Goal: Task Accomplishment & Management: Manage account settings

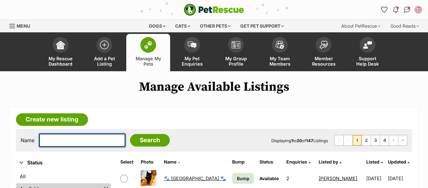
click at [87, 140] on input "text" at bounding box center [82, 139] width 86 height 13
type input "jesse"
click at [130, 134] on input "Search" at bounding box center [150, 140] width 40 height 13
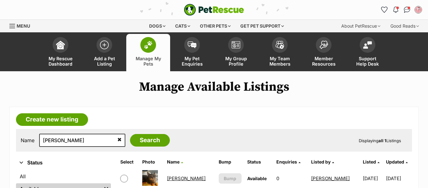
click at [125, 174] on input "checkbox" at bounding box center [124, 178] width 8 height 8
checkbox input "true"
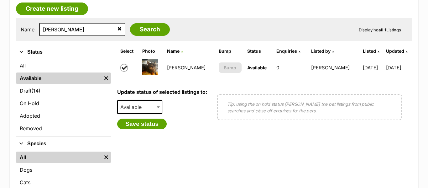
click at [130, 105] on span "Available" at bounding box center [133, 106] width 30 height 9
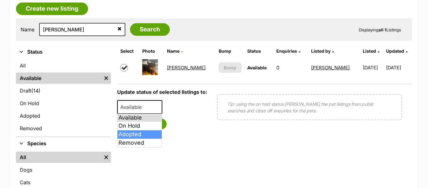
select select "rehomed"
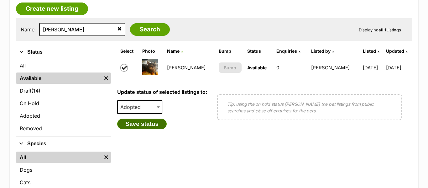
click at [133, 124] on button "Save status" at bounding box center [141, 123] width 49 height 11
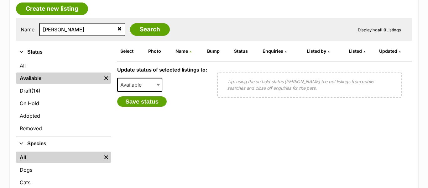
click at [117, 28] on icon at bounding box center [119, 28] width 4 height 5
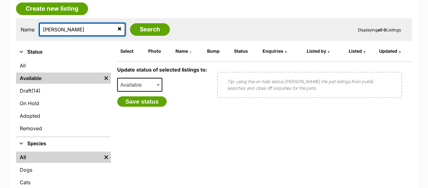
click at [57, 32] on input "[PERSON_NAME]" at bounding box center [82, 29] width 86 height 13
type input "snowy"
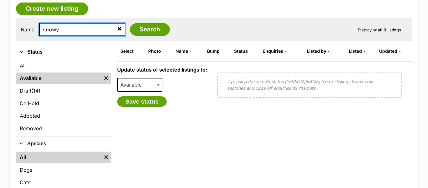
click at [130, 23] on input "Search" at bounding box center [150, 29] width 40 height 13
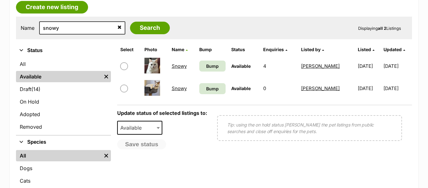
scroll to position [116, 0]
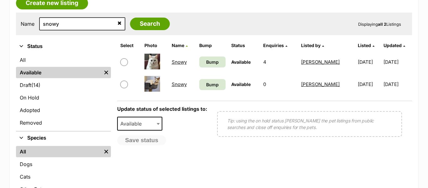
click at [124, 61] on input "checkbox" at bounding box center [124, 62] width 8 height 8
checkbox input "true"
click at [157, 124] on b at bounding box center [158, 124] width 3 height 2
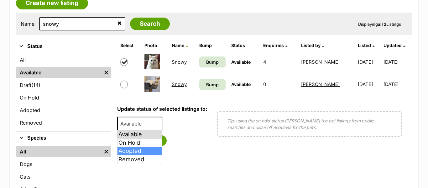
select select "rehomed"
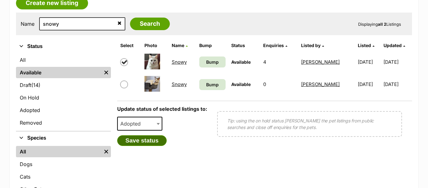
click at [139, 141] on button "Save status" at bounding box center [141, 140] width 49 height 11
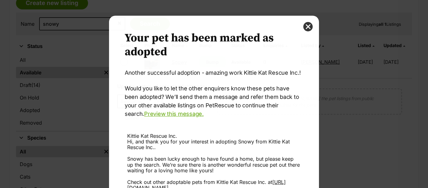
scroll to position [0, 0]
click at [306, 29] on button "close" at bounding box center [307, 26] width 9 height 9
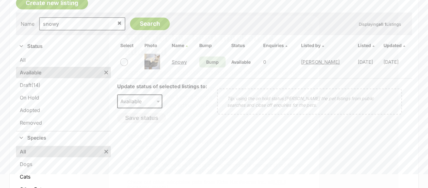
scroll to position [116, 0]
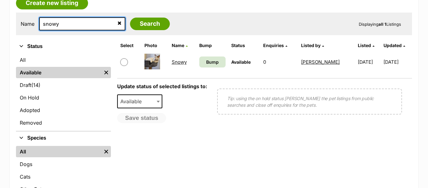
click at [57, 23] on input "snowy" at bounding box center [82, 23] width 86 height 13
type input "bikkies"
click at [130, 18] on input "Search" at bounding box center [150, 24] width 40 height 13
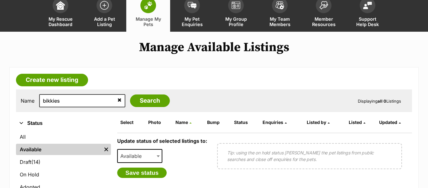
click at [117, 101] on icon at bounding box center [119, 99] width 4 height 5
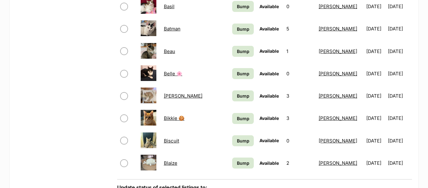
scroll to position [440, 0]
click at [126, 116] on input "checkbox" at bounding box center [124, 118] width 8 height 8
checkbox input "true"
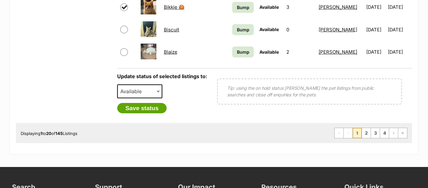
scroll to position [550, 0]
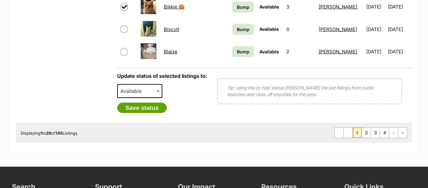
click at [133, 94] on span "Available" at bounding box center [133, 90] width 30 height 9
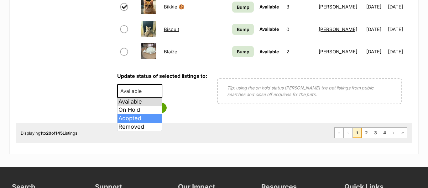
select select "rehomed"
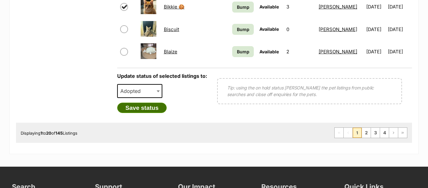
click at [140, 110] on button "Save status" at bounding box center [141, 107] width 49 height 11
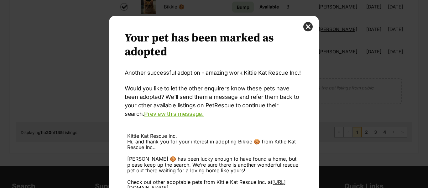
scroll to position [0, 0]
click at [302, 29] on div "Your pet has been marked as adopted Another successful adoption - amazing work …" at bounding box center [214, 138] width 210 height 245
click at [307, 28] on button "close" at bounding box center [307, 26] width 9 height 9
